Goal: Navigation & Orientation: Find specific page/section

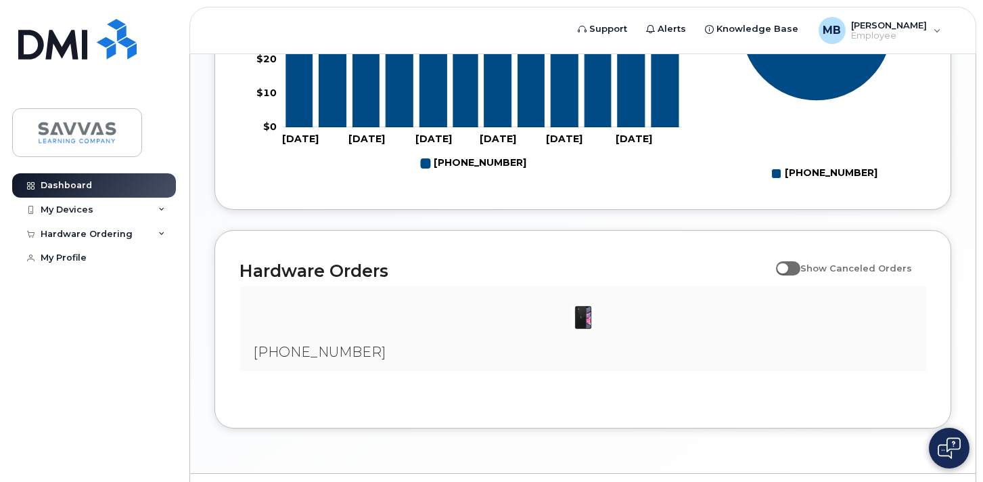
scroll to position [750, 0]
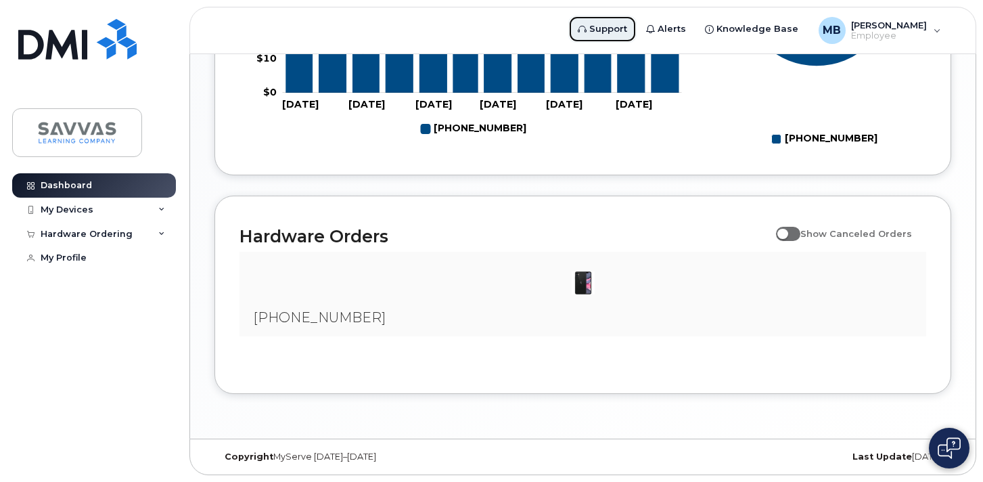
click at [617, 30] on span "Support" at bounding box center [608, 29] width 38 height 14
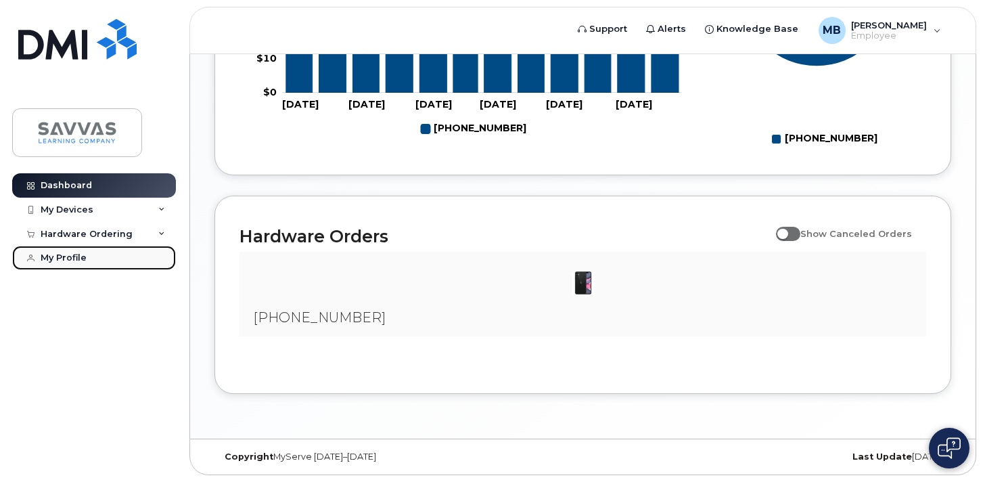
click at [89, 248] on link "My Profile" at bounding box center [94, 257] width 164 height 24
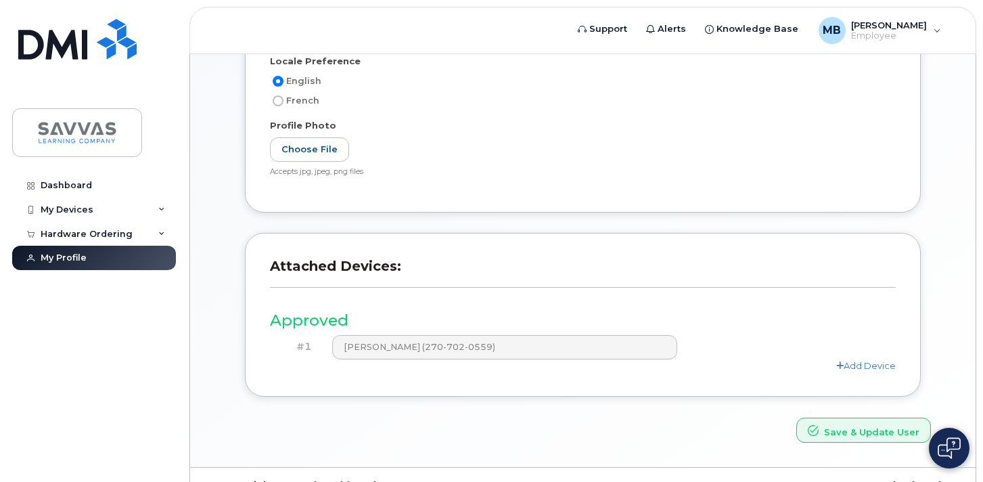
scroll to position [404, 0]
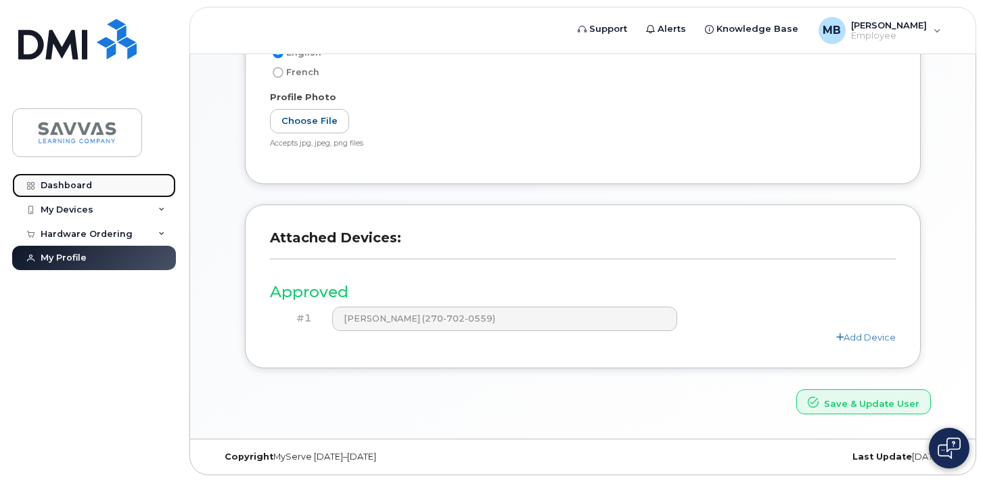
click at [74, 190] on link "Dashboard" at bounding box center [94, 185] width 164 height 24
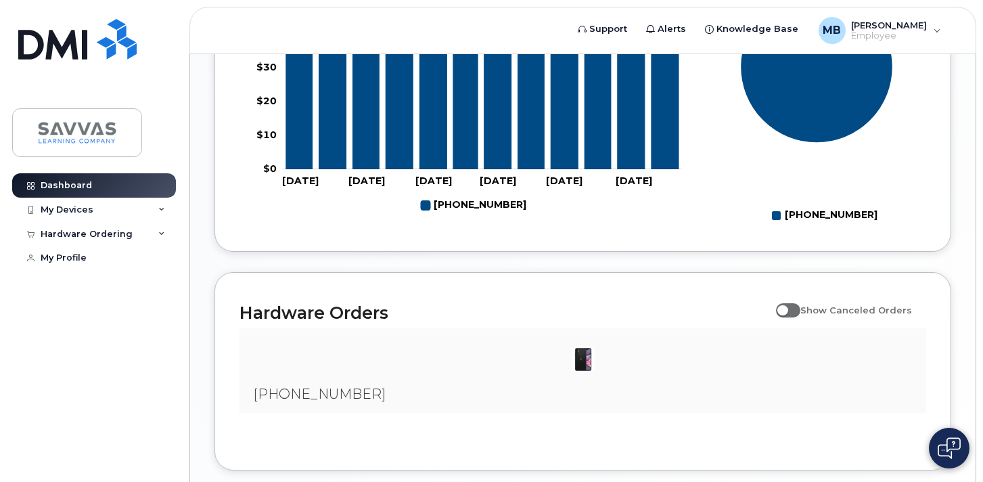
scroll to position [750, 0]
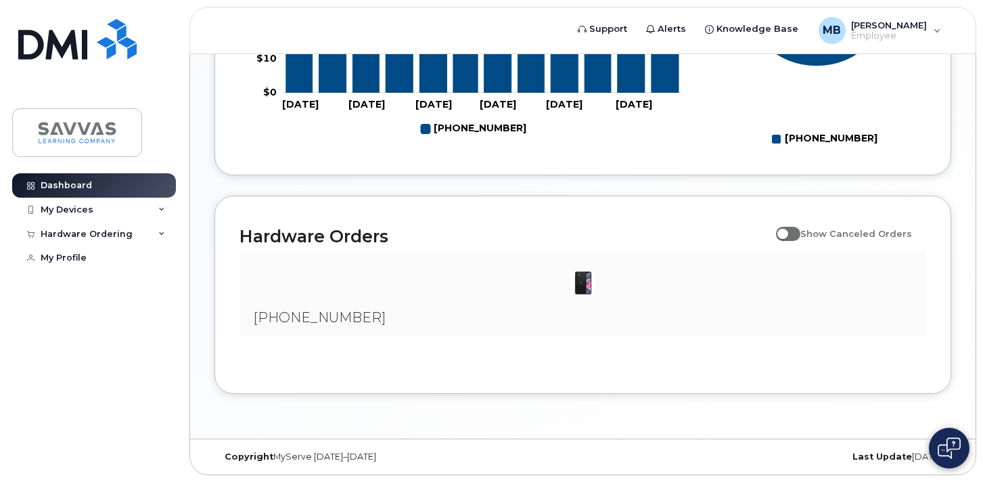
click at [952, 440] on img at bounding box center [948, 448] width 23 height 22
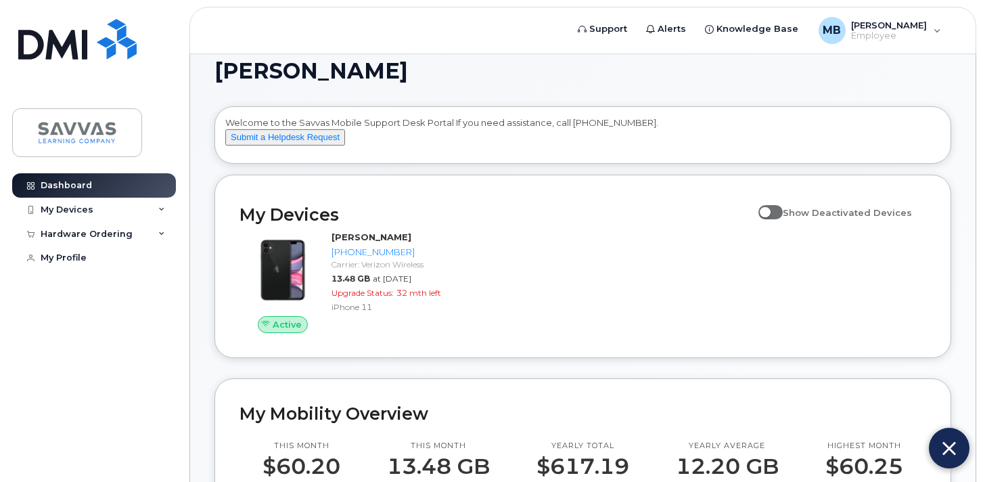
scroll to position [0, 0]
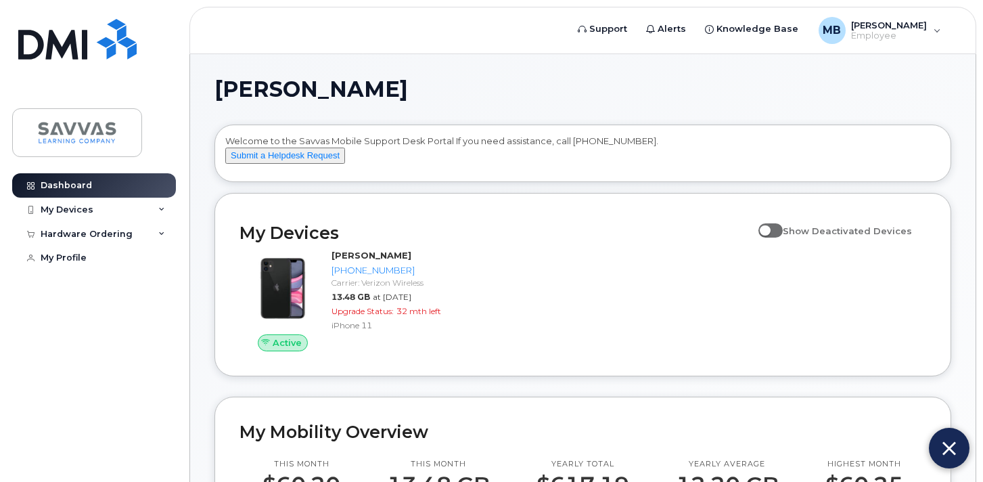
click at [956, 454] on button at bounding box center [949, 447] width 41 height 41
